Goal: Complete application form

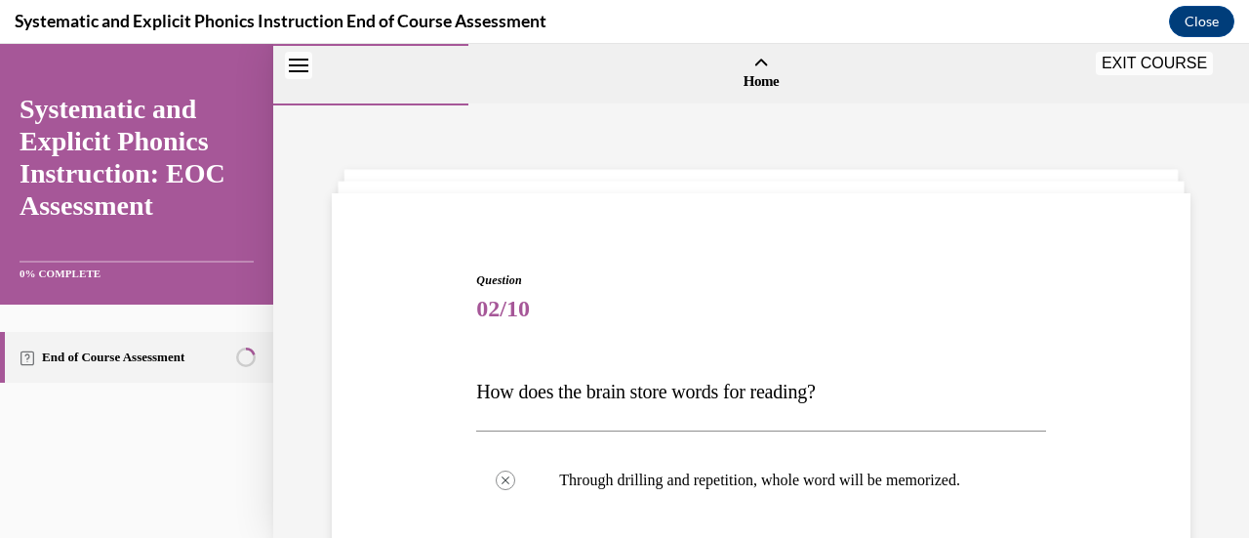
scroll to position [693, 0]
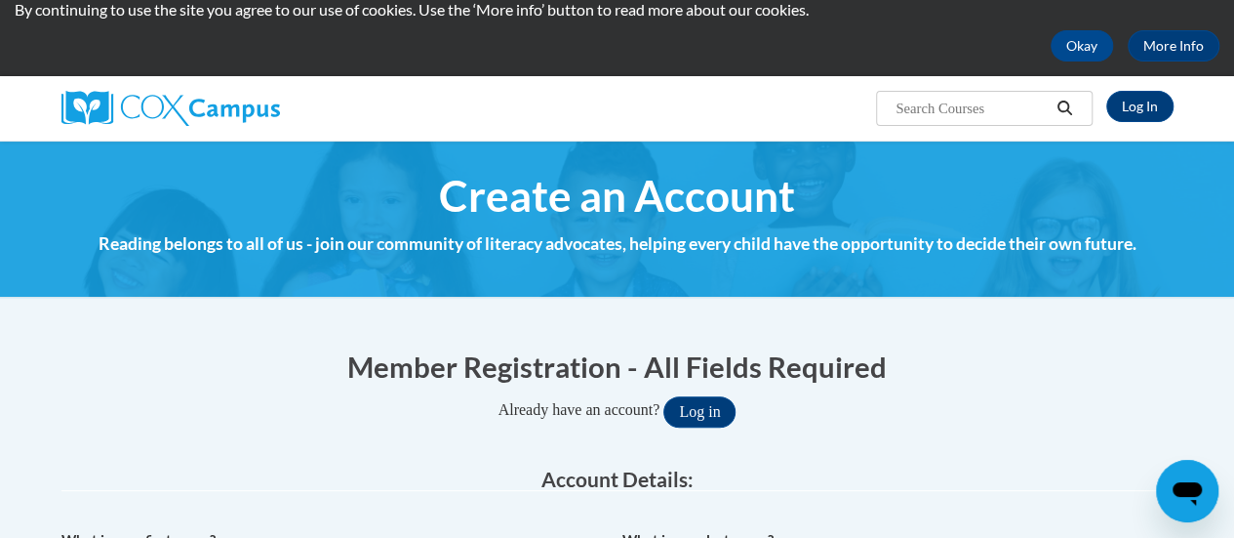
scroll to position [72, 0]
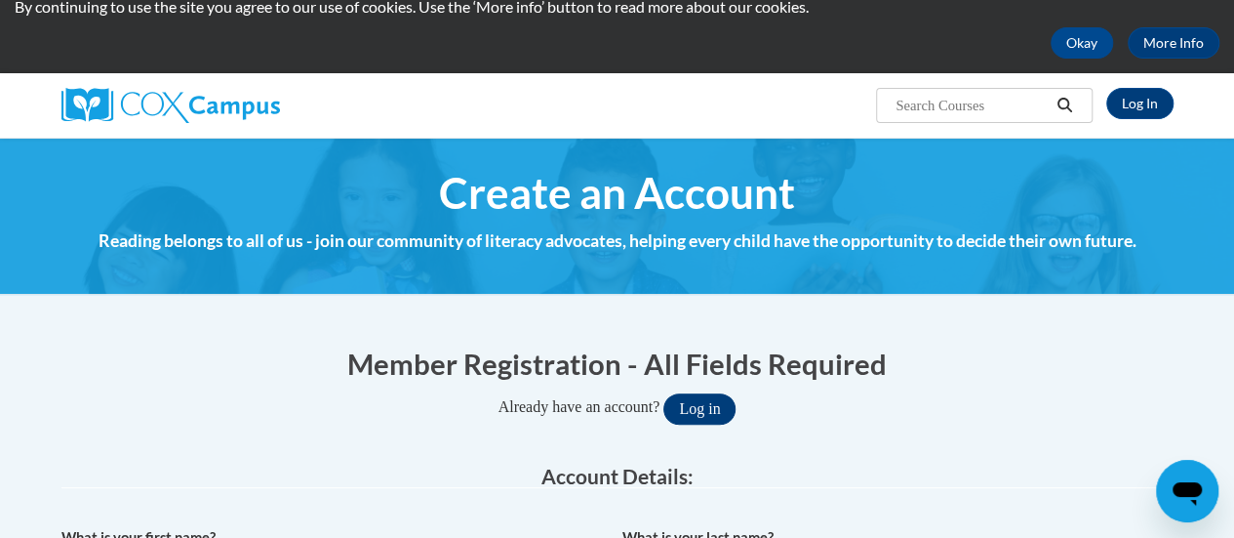
type input "samantha.rydzik@rusd.org"
click at [705, 399] on button "Log in" at bounding box center [699, 408] width 72 height 31
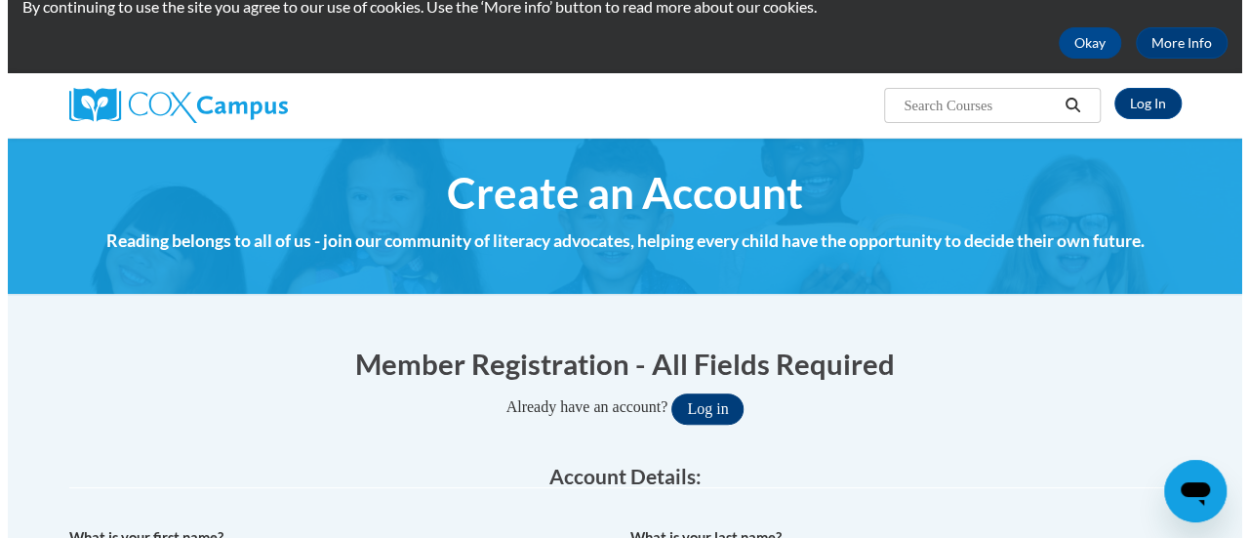
scroll to position [152, 0]
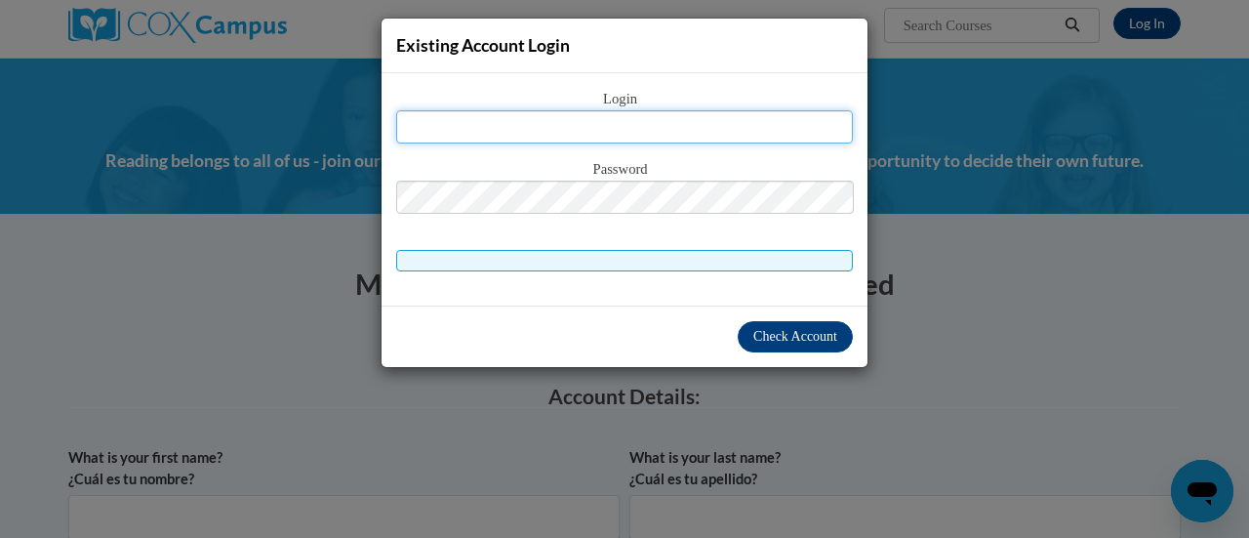
click at [650, 140] on input "text" at bounding box center [624, 126] width 457 height 33
drag, startPoint x: 649, startPoint y: 129, endPoint x: 590, endPoint y: 130, distance: 58.6
click at [590, 130] on input "text" at bounding box center [624, 126] width 457 height 33
type input "S"
type input "samantha.rydzik@rusd.org"
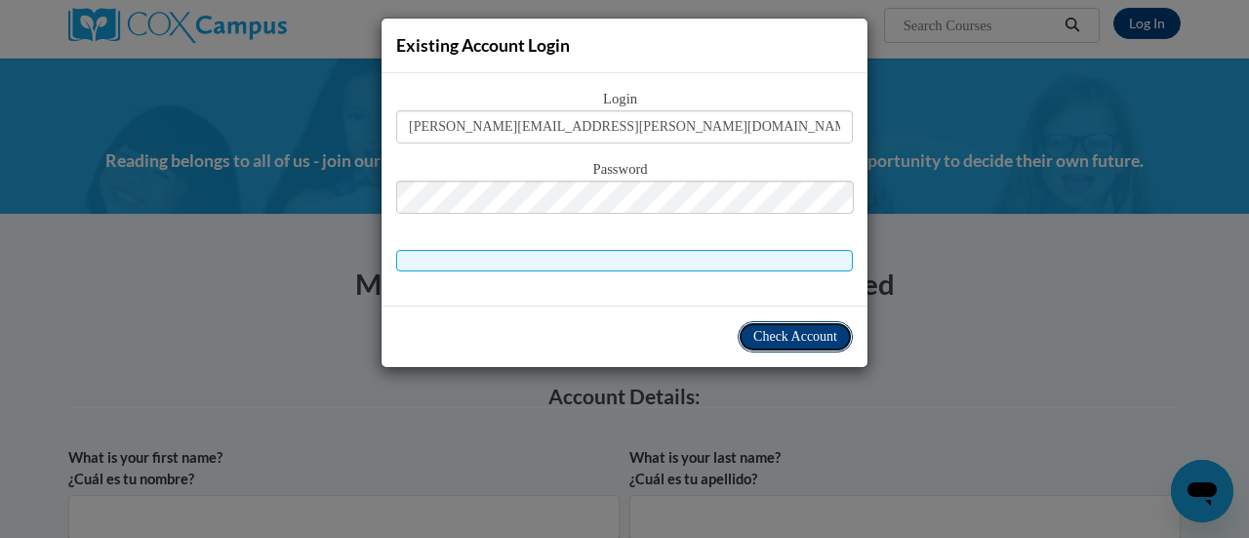
click at [765, 325] on button "Check Account" at bounding box center [795, 336] width 115 height 31
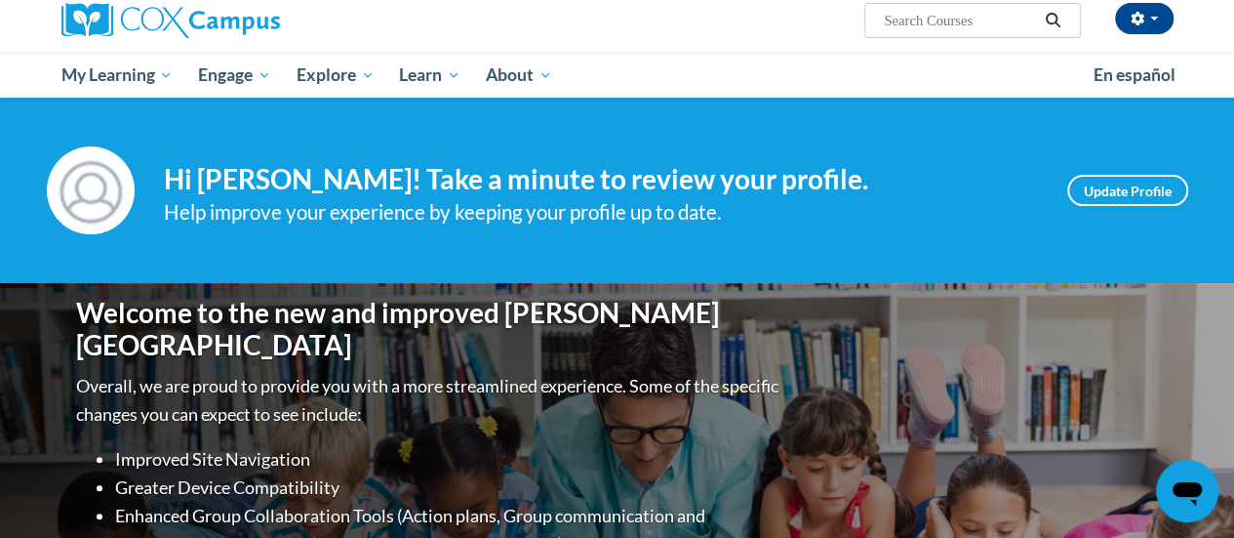
scroll to position [154, 0]
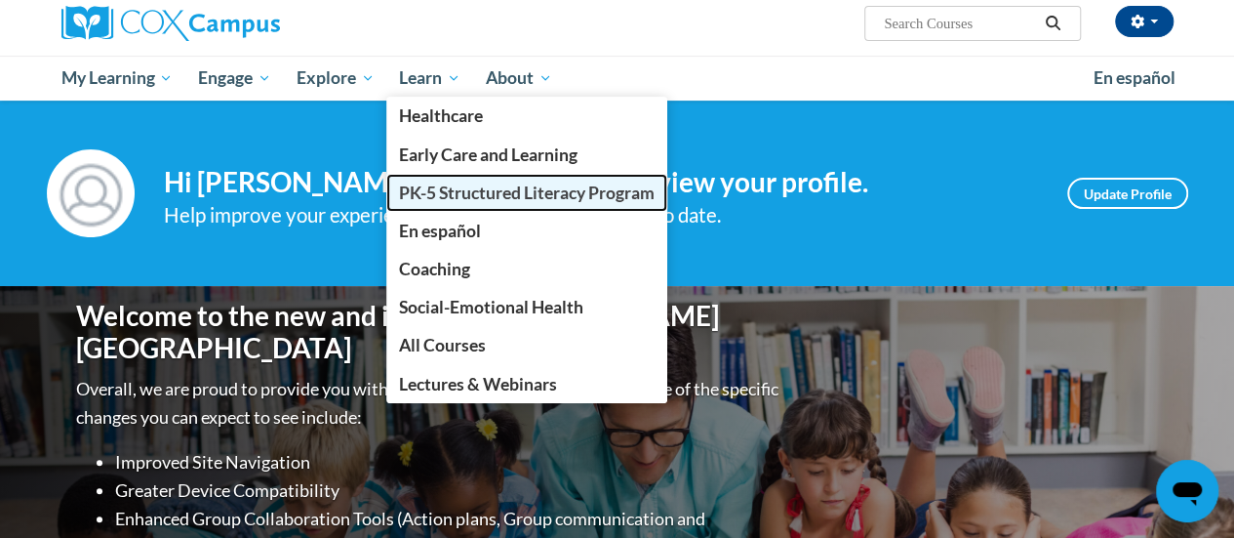
click at [453, 193] on span "PK-5 Structured Literacy Program" at bounding box center [527, 192] width 256 height 20
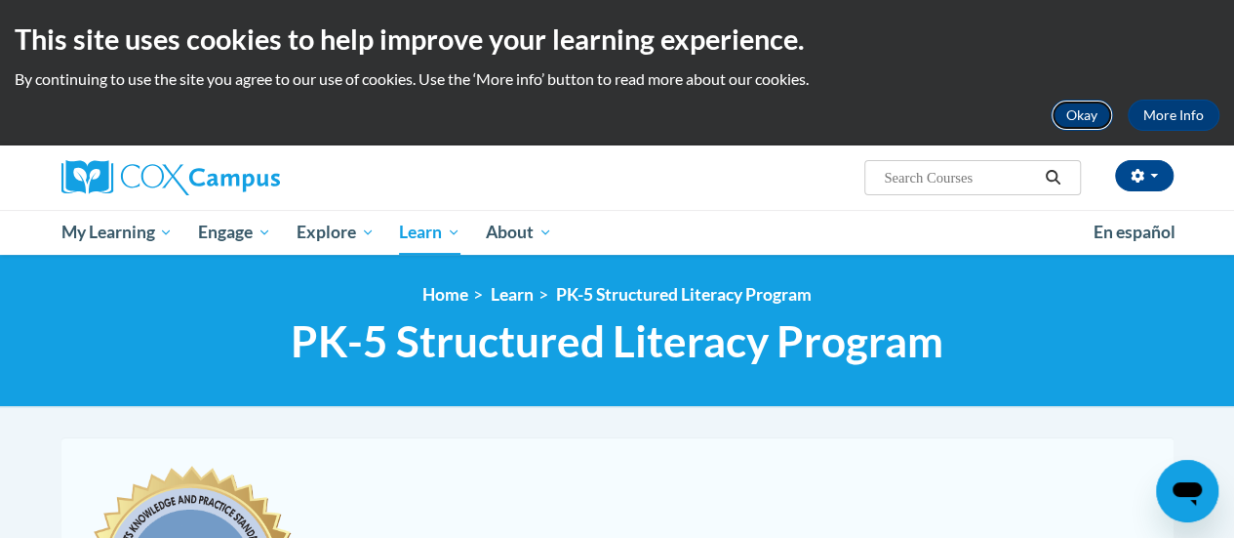
click at [1110, 113] on button "Okay" at bounding box center [1082, 115] width 62 height 31
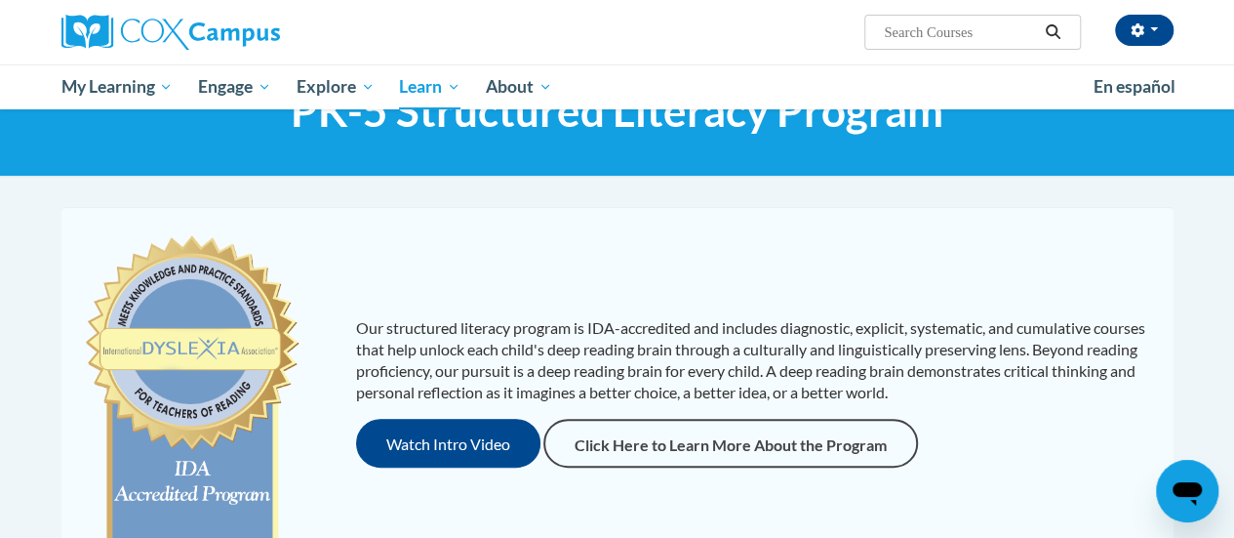
scroll to position [87, 0]
